Goal: Browse casually: Explore the website without a specific task or goal

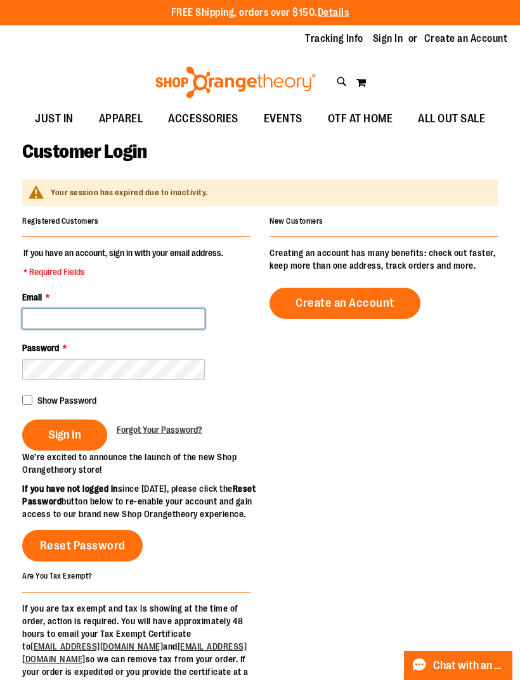
type input "**********"
click at [79, 434] on span "Sign In" at bounding box center [64, 435] width 33 height 14
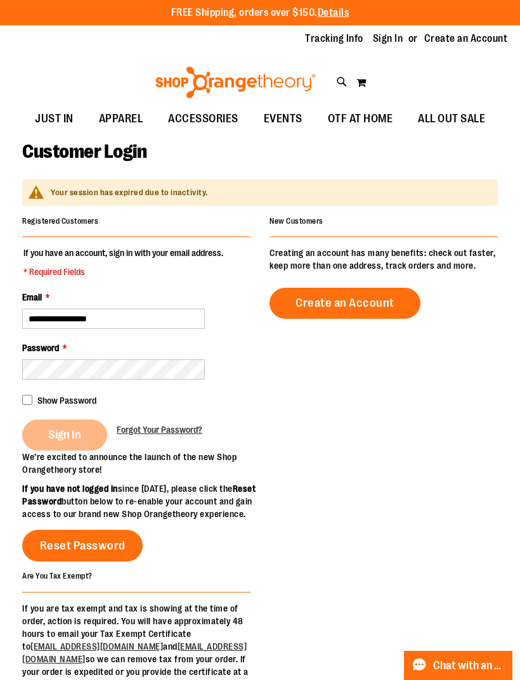
click at [74, 439] on div "Sign In" at bounding box center [69, 435] width 94 height 31
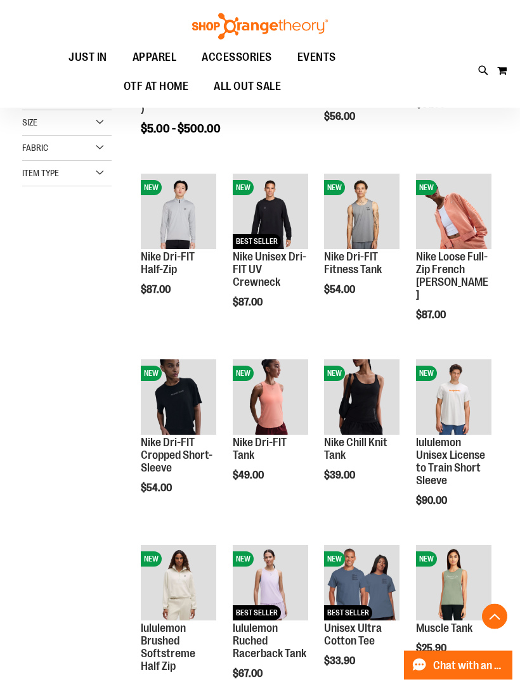
scroll to position [263, 0]
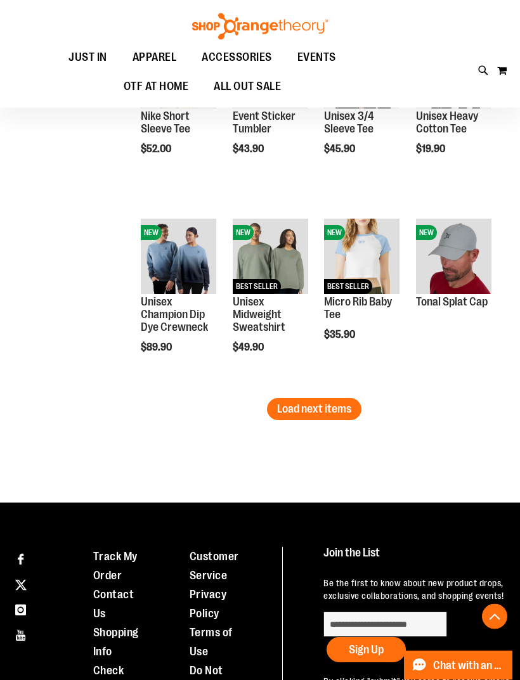
scroll to position [1519, 0]
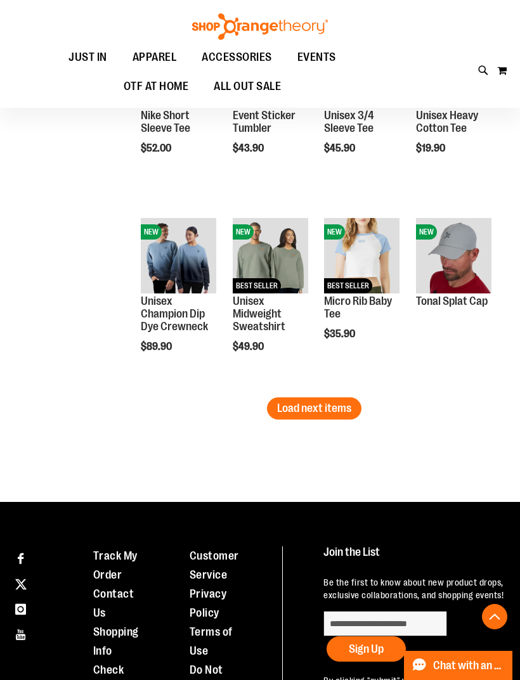
click at [171, 327] on link "Unisex Champion Dip Dye Crewneck" at bounding box center [174, 314] width 67 height 38
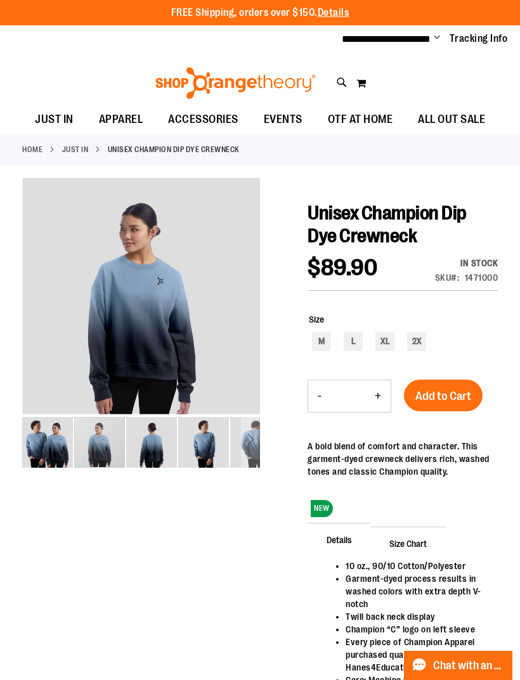
click at [105, 451] on img "image 2 of 5" at bounding box center [99, 442] width 51 height 51
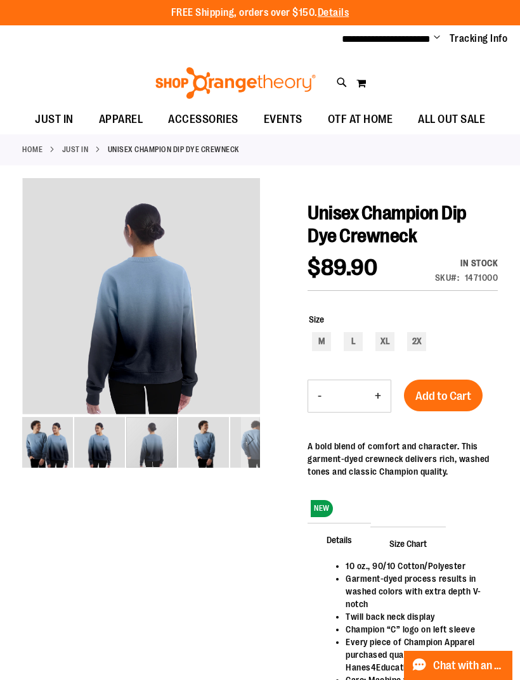
click at [159, 455] on img "image 3 of 5" at bounding box center [151, 442] width 51 height 51
click at [193, 447] on img "image 4 of 5" at bounding box center [203, 442] width 51 height 51
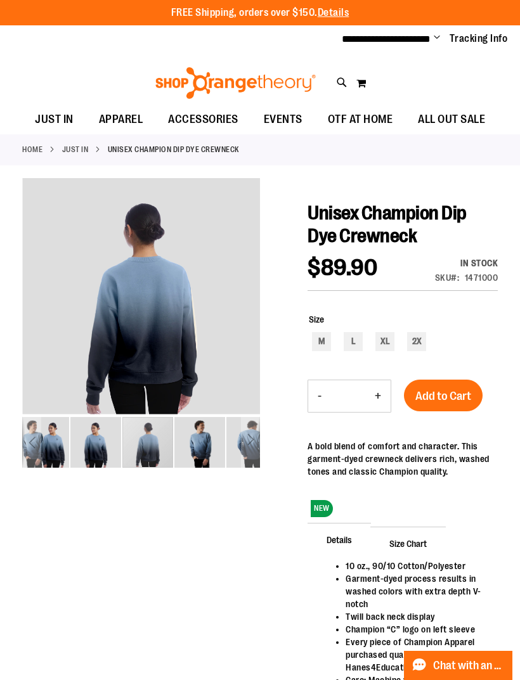
click at [202, 453] on img "image 4 of 5" at bounding box center [199, 442] width 51 height 51
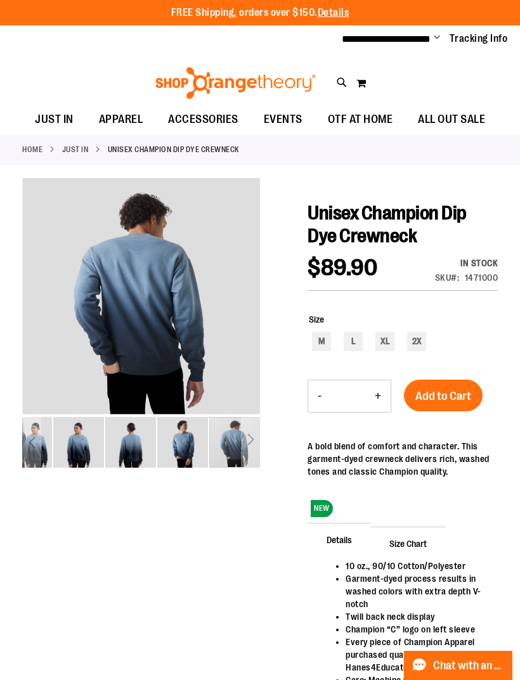
click at [235, 449] on div "carousel" at bounding box center [234, 442] width 51 height 51
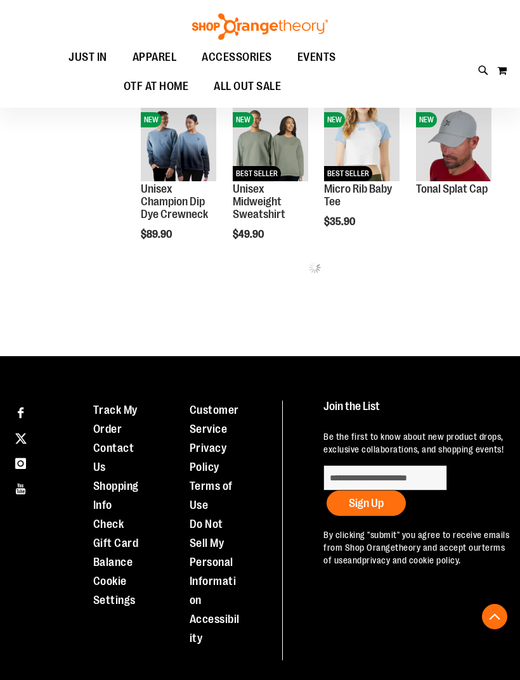
scroll to position [481, 0]
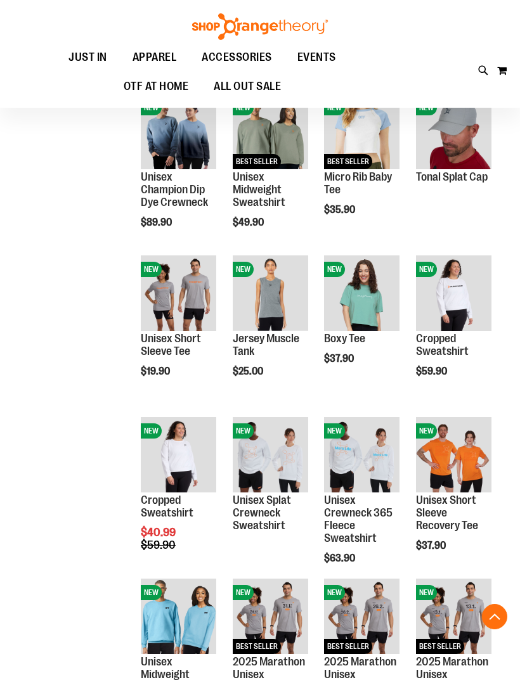
click at [271, 346] on link "Jersey Muscle Tank" at bounding box center [266, 344] width 67 height 25
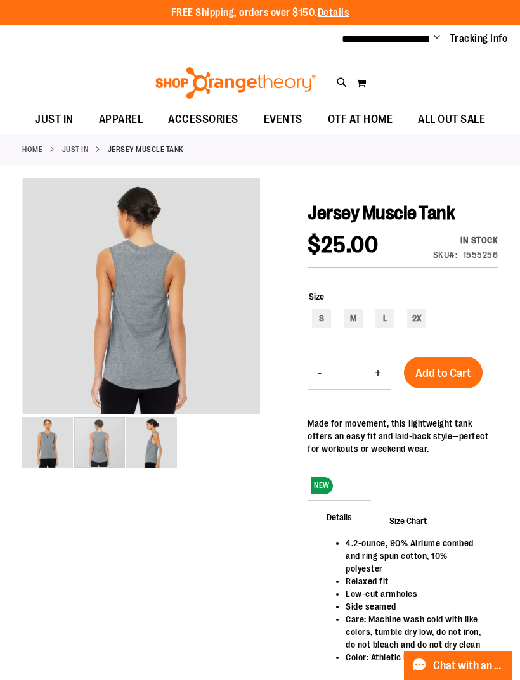
click at [109, 441] on img "image 2 of 3" at bounding box center [99, 442] width 51 height 51
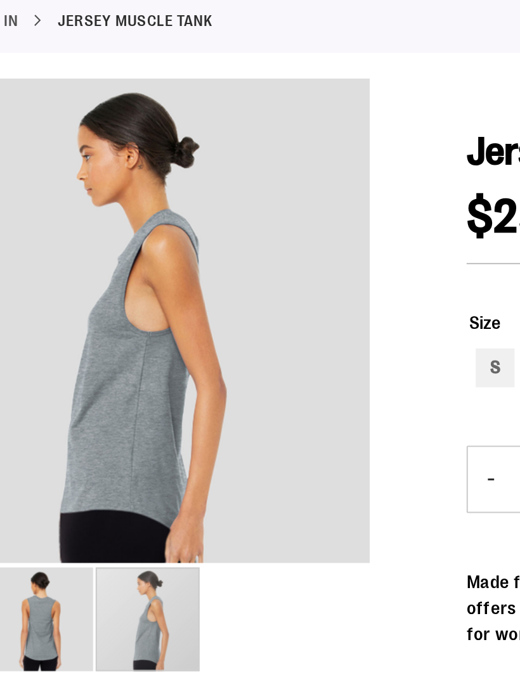
click at [126, 416] on img "image 3 of 3" at bounding box center [151, 441] width 51 height 51
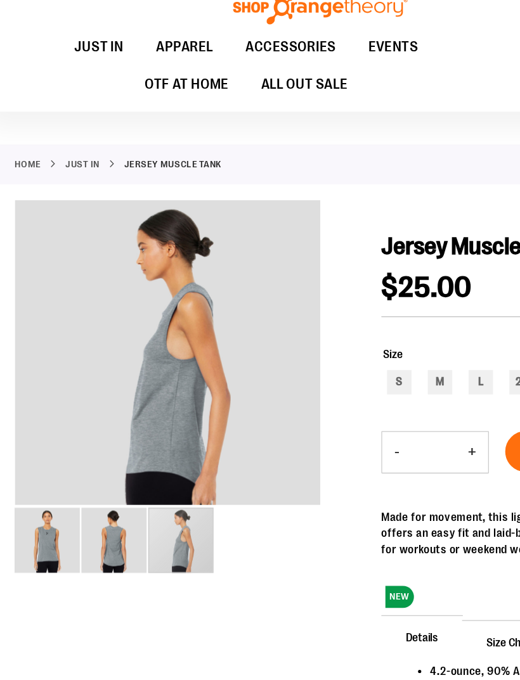
click at [38, 424] on img "image 1 of 3" at bounding box center [47, 441] width 51 height 51
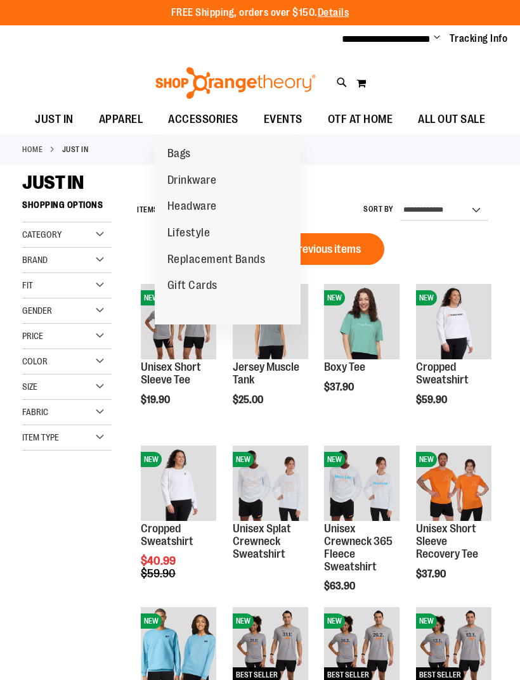
click at [205, 122] on span "ACCESSORIES" at bounding box center [203, 119] width 70 height 29
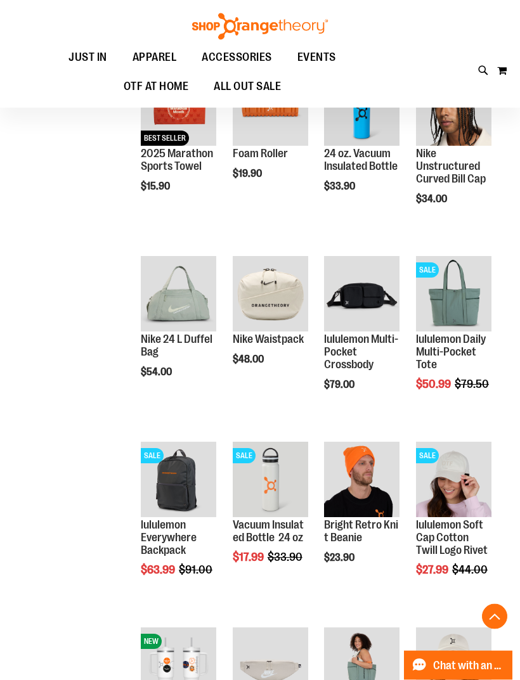
scroll to position [367, 0]
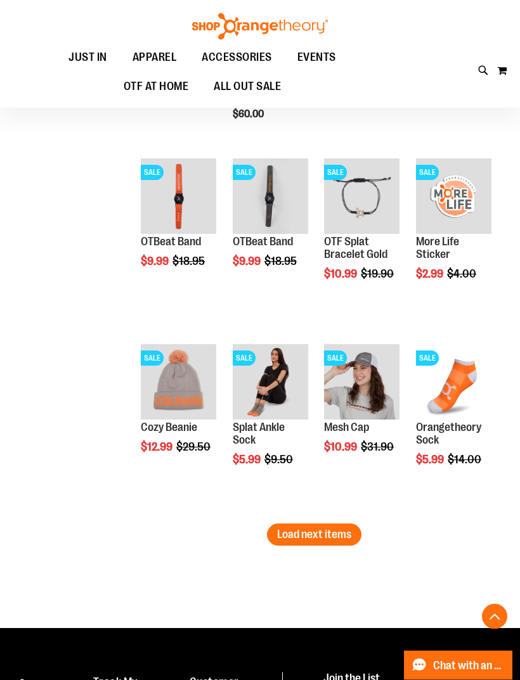
scroll to position [1393, 0]
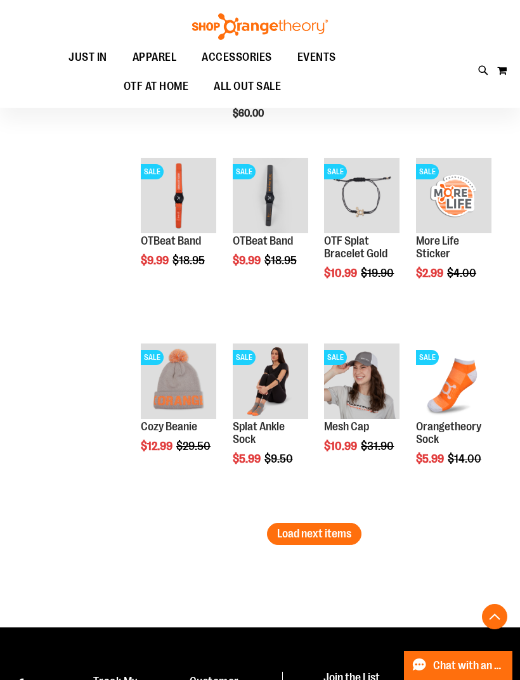
click at [359, 534] on button "Load next items" at bounding box center [314, 534] width 94 height 22
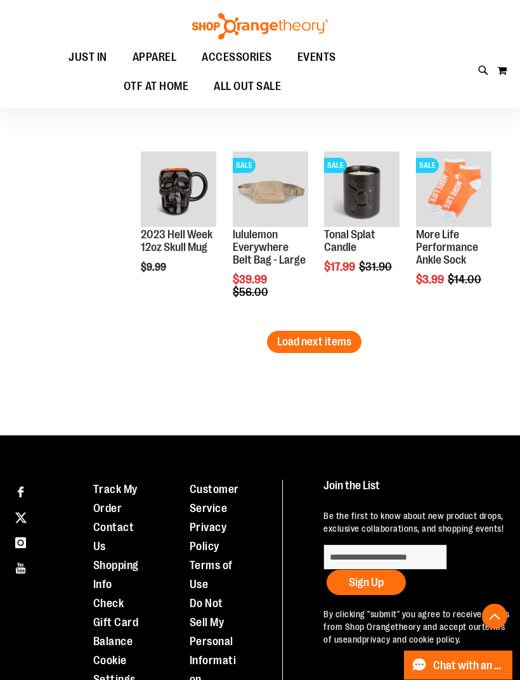
scroll to position [2143, 0]
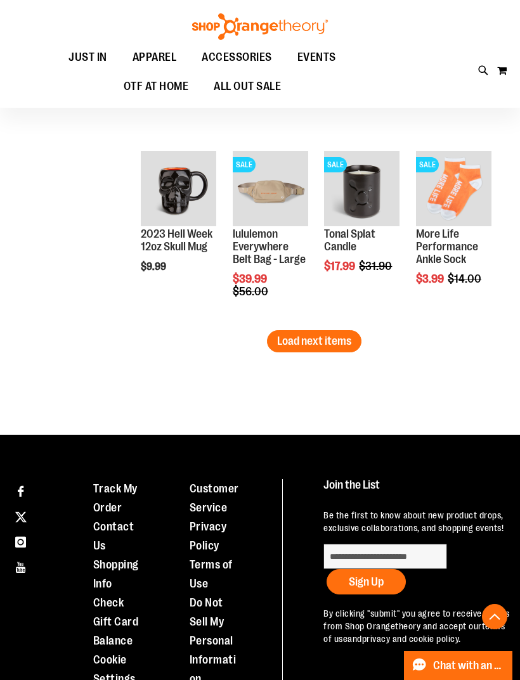
click at [349, 337] on span "Load next items" at bounding box center [314, 341] width 74 height 13
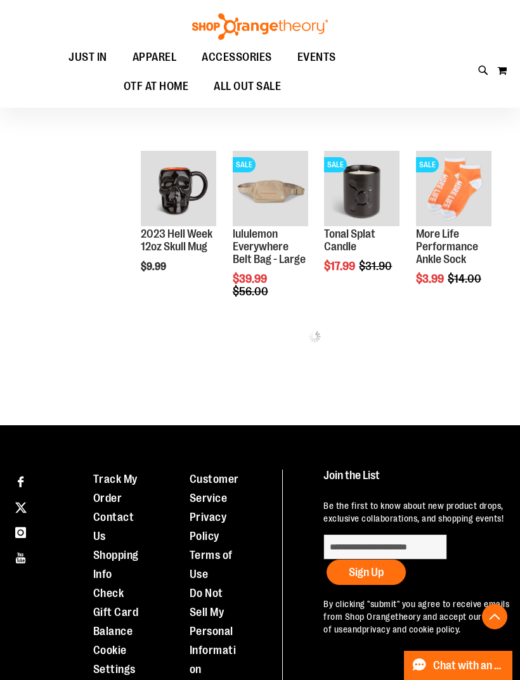
click at [332, 341] on div "Loading more products, please wait..." at bounding box center [314, 336] width 367 height 13
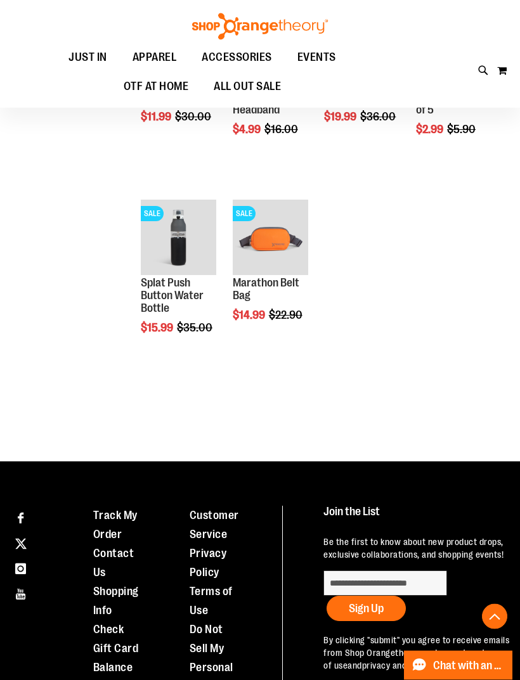
scroll to position [2474, 0]
